Goal: Task Accomplishment & Management: Use online tool/utility

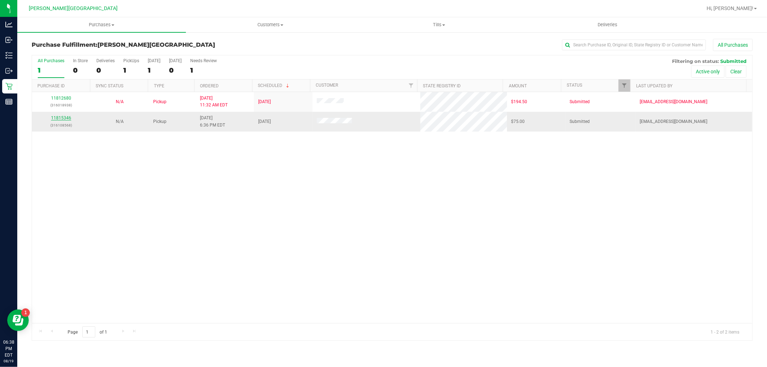
click at [66, 119] on link "11815346" at bounding box center [61, 117] width 20 height 5
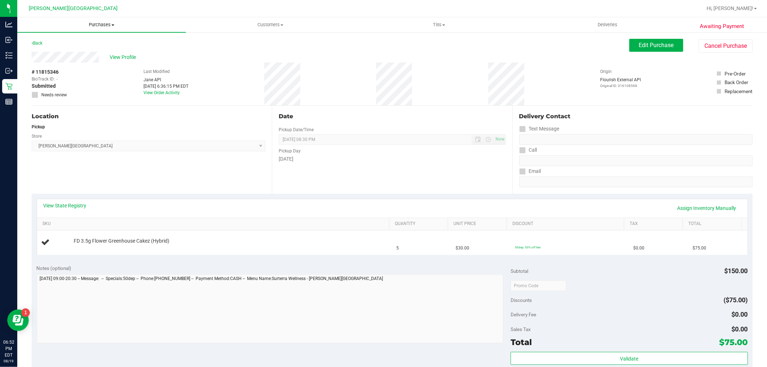
click at [94, 27] on span "Purchases" at bounding box center [101, 25] width 169 height 6
click at [58, 50] on span "Fulfillment" at bounding box center [39, 52] width 45 height 6
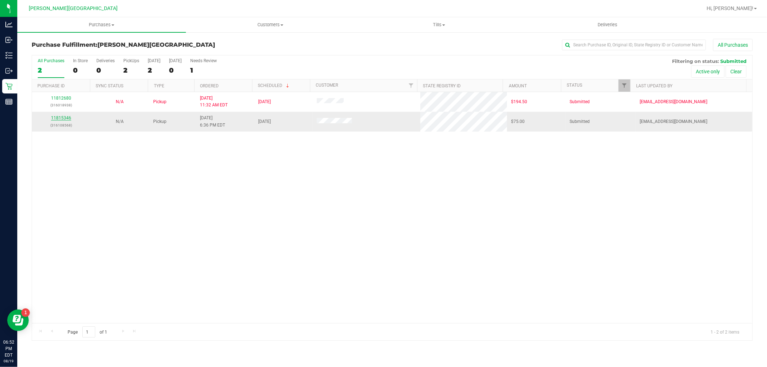
click at [64, 118] on link "11815346" at bounding box center [61, 117] width 20 height 5
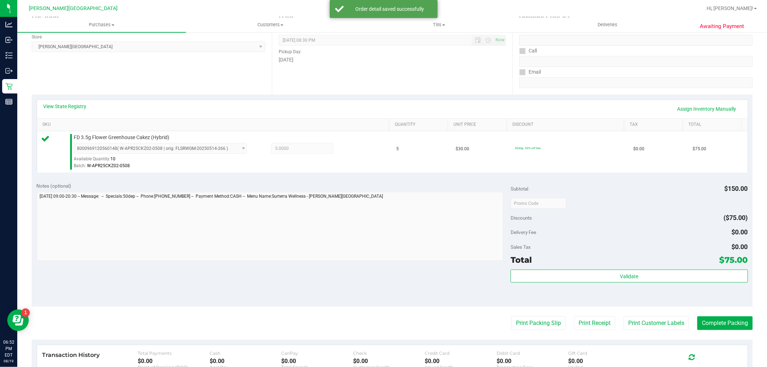
scroll to position [160, 0]
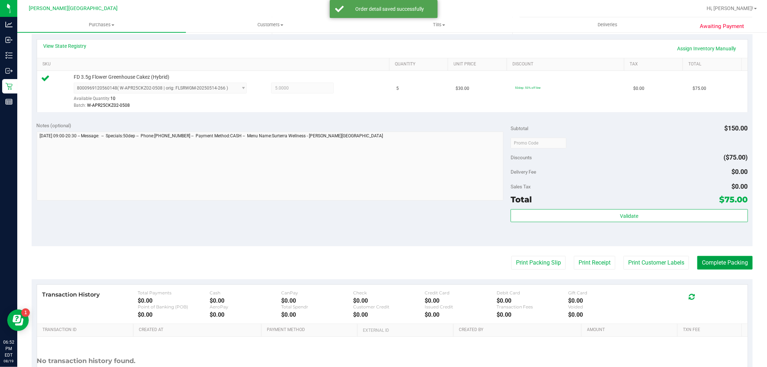
click at [738, 263] on button "Complete Packing" at bounding box center [724, 263] width 55 height 14
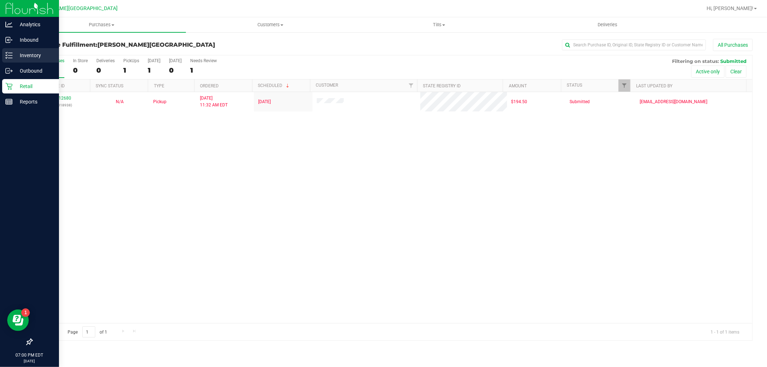
click at [17, 60] on div "Inventory" at bounding box center [30, 55] width 57 height 14
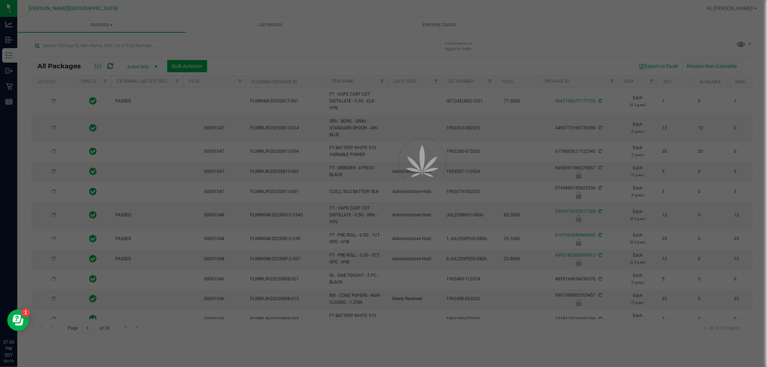
click at [119, 49] on div at bounding box center [383, 183] width 767 height 367
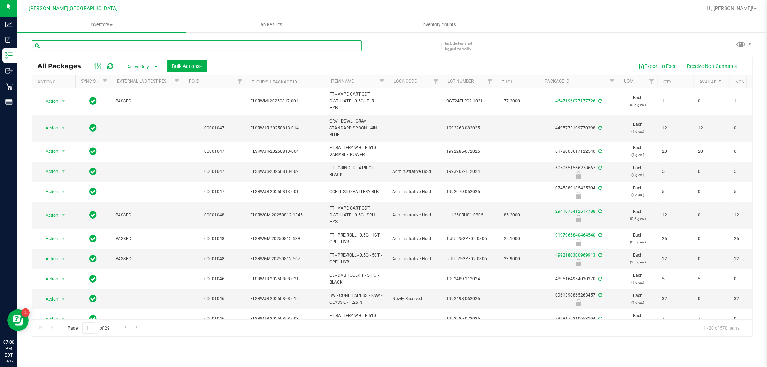
click at [120, 47] on input "text" at bounding box center [197, 45] width 330 height 11
